Goal: Information Seeking & Learning: Understand process/instructions

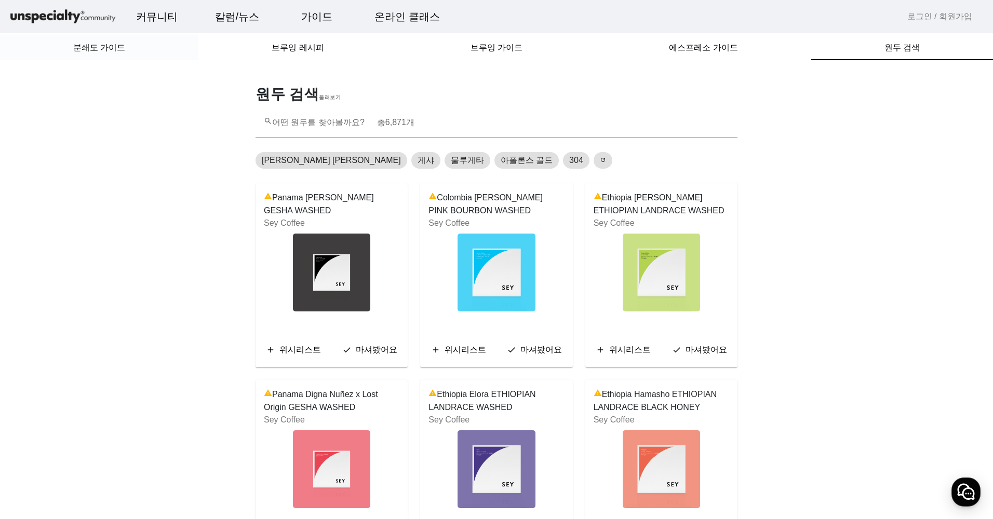
click at [127, 42] on div "분쇄도 가이드" at bounding box center [99, 47] width 198 height 25
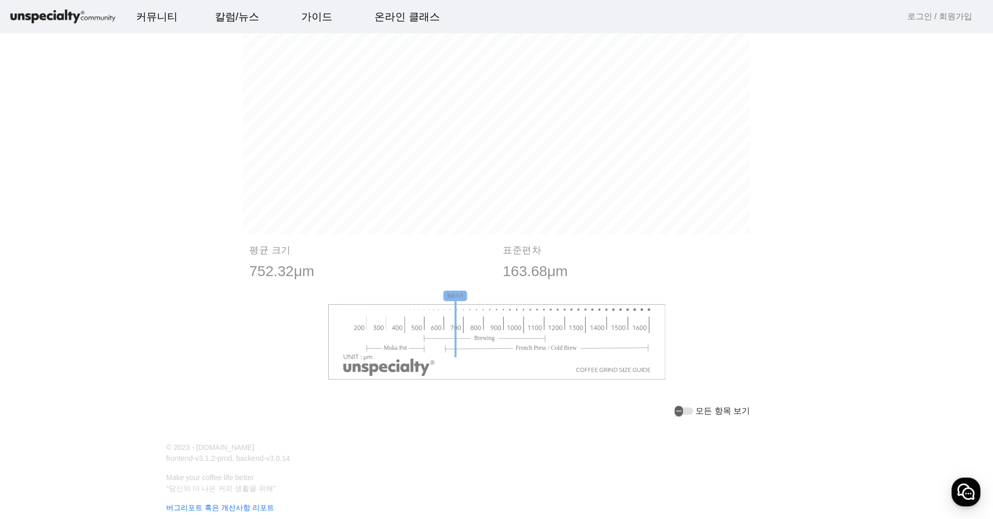
scroll to position [672, 0]
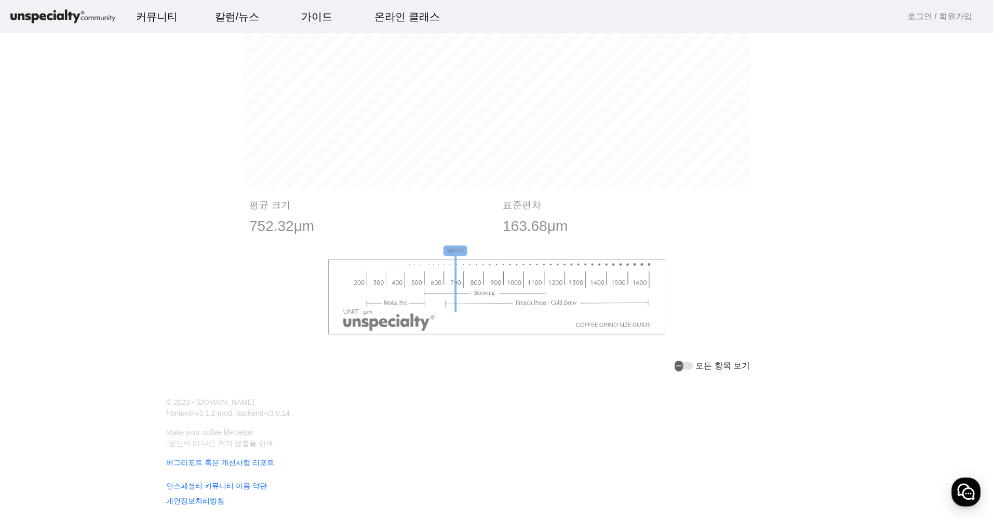
drag, startPoint x: 450, startPoint y: 287, endPoint x: 487, endPoint y: 294, distance: 38.2
click at [487, 294] on image at bounding box center [497, 297] width 338 height 76
click at [518, 313] on image at bounding box center [497, 297] width 338 height 76
click at [701, 366] on label "모든 항목 보기" at bounding box center [721, 366] width 57 height 12
click at [693, 366] on button "모든 항목 보기" at bounding box center [684, 365] width 19 height 7
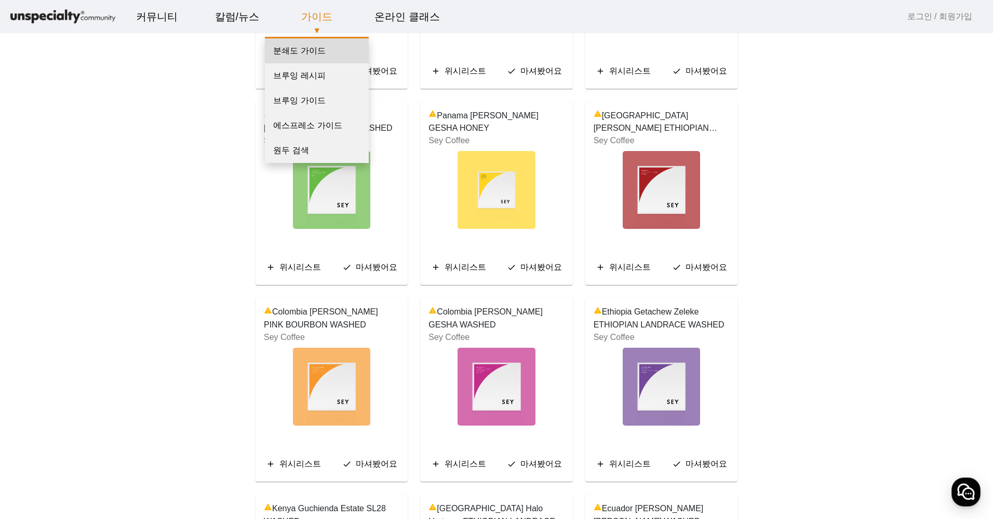
click at [328, 45] on link "분쇄도 가이드" at bounding box center [317, 50] width 104 height 25
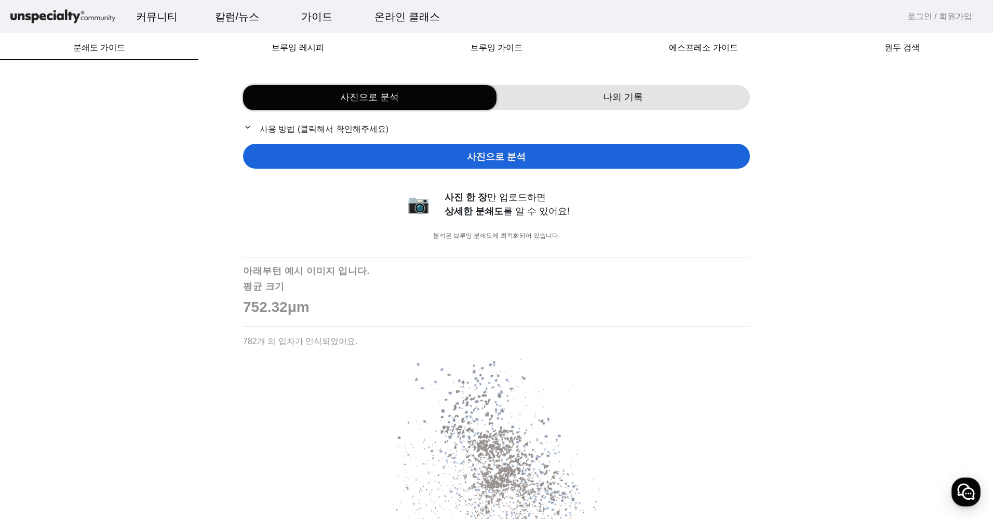
click at [348, 109] on div "사진으로 분석" at bounding box center [369, 97] width 253 height 25
click at [317, 133] on p "expand_more 사용 방법 (클릭해서 확인해주세요)" at bounding box center [496, 129] width 507 height 13
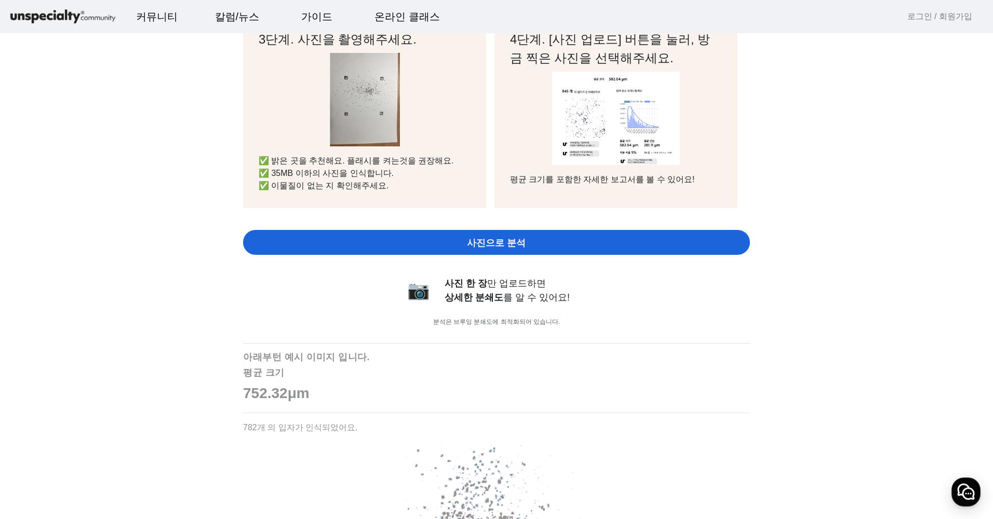
scroll to position [104, 0]
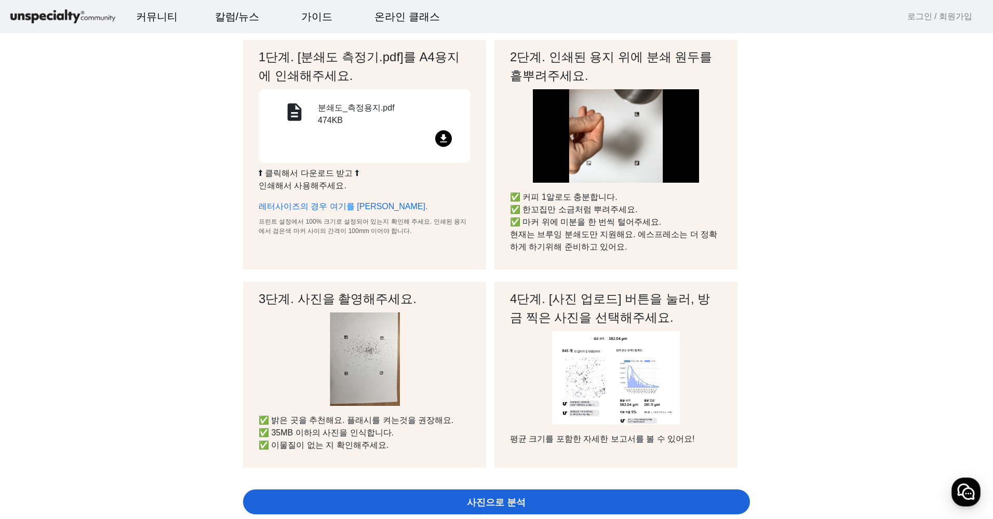
click at [434, 144] on div "file_download" at bounding box center [364, 140] width 187 height 20
